Goal: Transaction & Acquisition: Purchase product/service

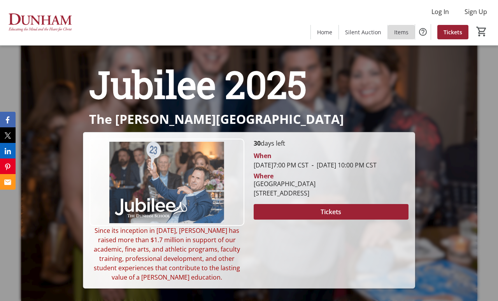
click at [403, 33] on span "Items" at bounding box center [401, 32] width 14 height 8
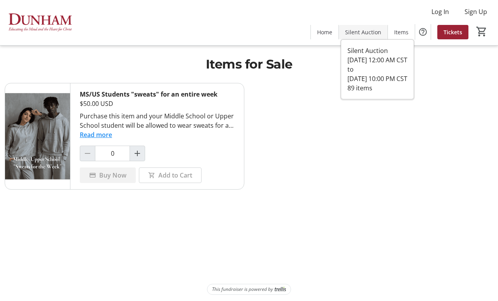
click at [368, 32] on span "Silent Auction" at bounding box center [363, 32] width 36 height 8
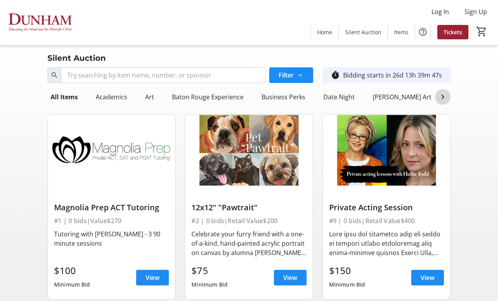
click at [444, 98] on mat-icon at bounding box center [443, 96] width 9 height 9
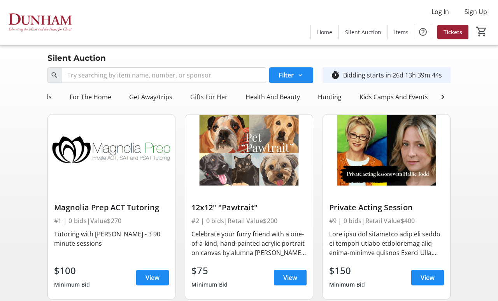
click at [187, 99] on div "Gifts For Her" at bounding box center [209, 97] width 44 height 16
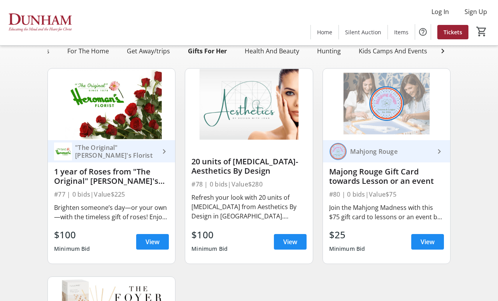
scroll to position [16, 0]
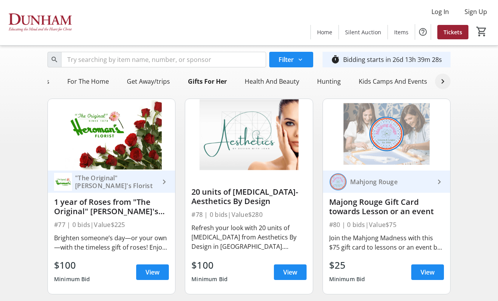
click at [442, 82] on mat-icon at bounding box center [443, 81] width 9 height 9
click at [250, 84] on div "Sport Lessons" at bounding box center [274, 82] width 48 height 16
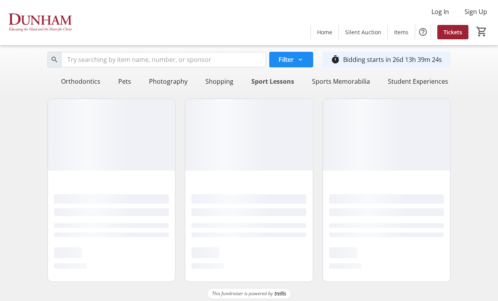
scroll to position [0, 1228]
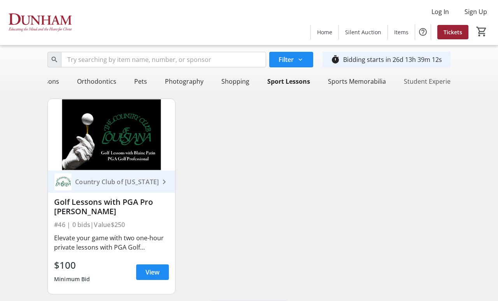
click at [401, 84] on div "Student Experiences" at bounding box center [434, 82] width 67 height 16
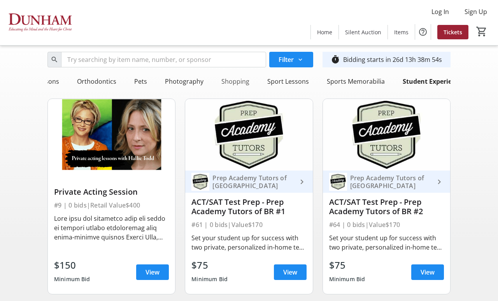
click at [218, 84] on div "Shopping" at bounding box center [235, 82] width 34 height 16
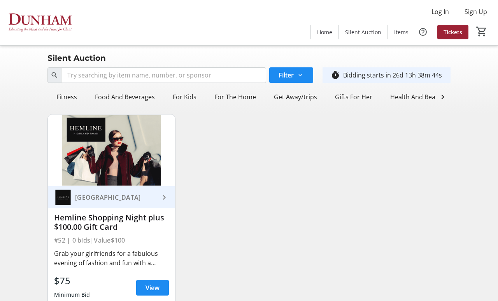
scroll to position [0, 653]
click at [212, 98] on div "For The Home" at bounding box center [236, 97] width 48 height 16
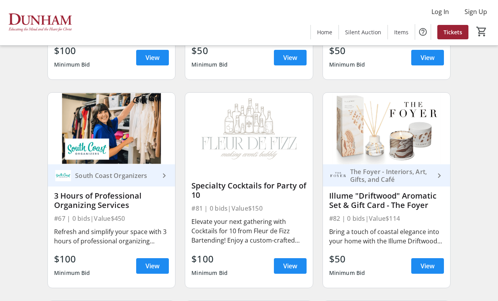
scroll to position [232, 0]
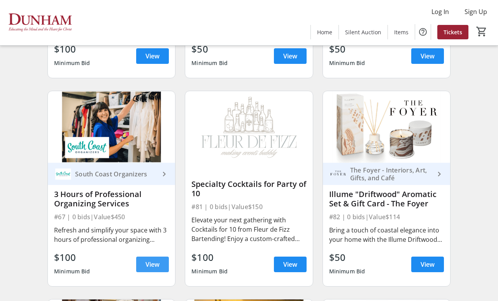
click at [148, 264] on span "View" at bounding box center [153, 264] width 14 height 9
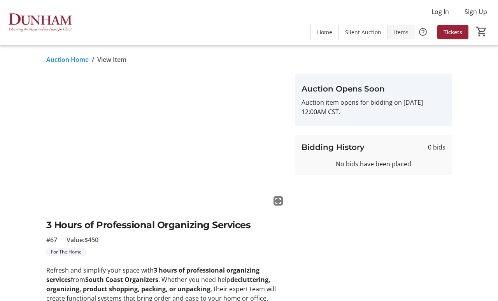
click at [406, 32] on span "Items" at bounding box center [401, 32] width 14 height 8
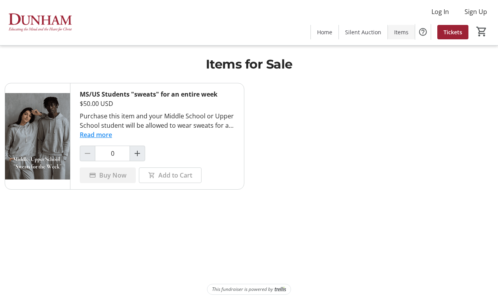
click at [396, 34] on span "Items" at bounding box center [401, 32] width 14 height 8
click at [329, 33] on span "Home" at bounding box center [324, 32] width 15 height 8
